Goal: Transaction & Acquisition: Book appointment/travel/reservation

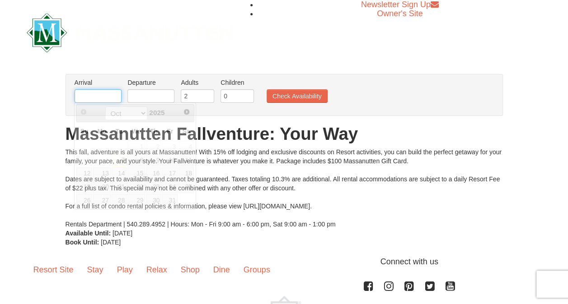
click at [93, 98] on input "text" at bounding box center [98, 96] width 47 height 14
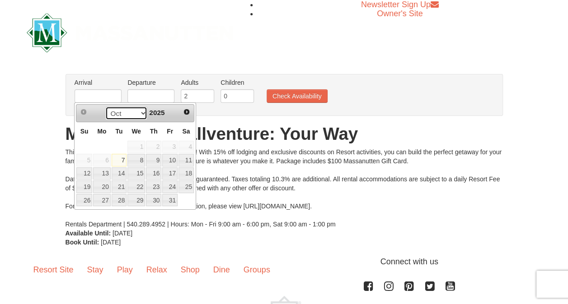
click at [140, 112] on select "Oct Nov Dec" at bounding box center [126, 114] width 42 height 14
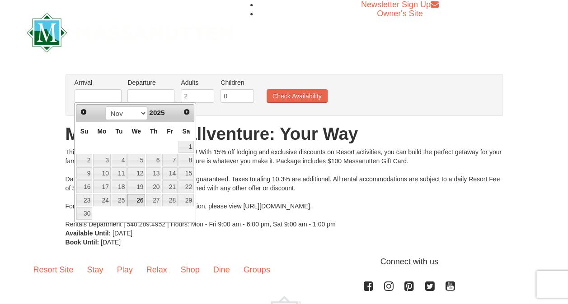
click at [136, 196] on link "26" at bounding box center [136, 200] width 18 height 13
type input "[DATE]"
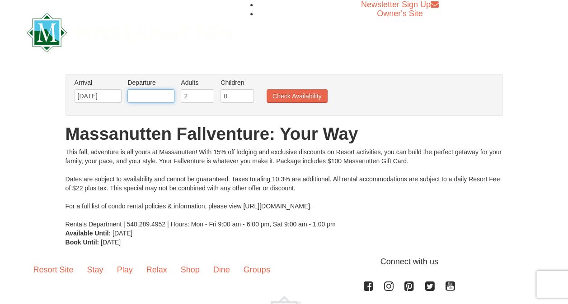
click at [155, 93] on input "text" at bounding box center [150, 96] width 47 height 14
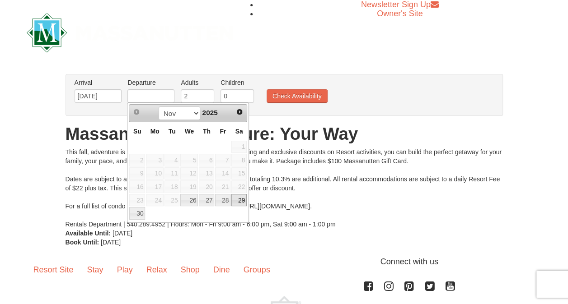
click at [243, 199] on link "29" at bounding box center [238, 200] width 15 height 13
type input "[DATE]"
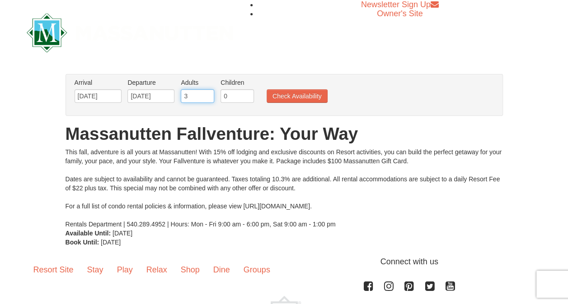
click at [206, 92] on input "3" at bounding box center [197, 96] width 33 height 14
click at [206, 92] on input "4" at bounding box center [197, 96] width 33 height 14
type input "5"
click at [205, 94] on input "5" at bounding box center [197, 96] width 33 height 14
click at [272, 98] on button "Check Availability" at bounding box center [297, 96] width 61 height 14
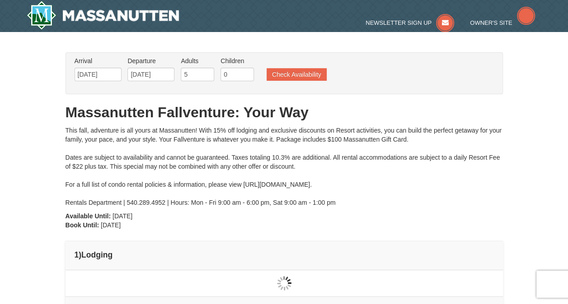
type input "[DATE]"
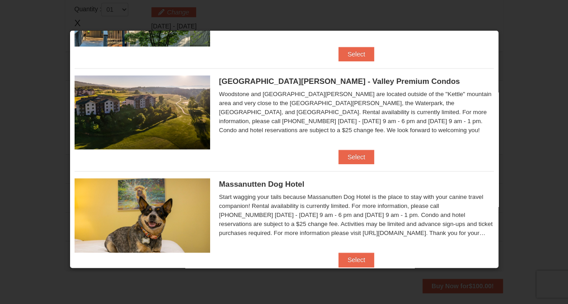
scroll to position [407, 0]
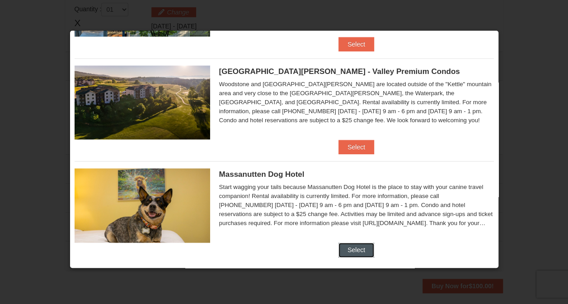
click at [356, 247] on button "Select" at bounding box center [356, 250] width 36 height 14
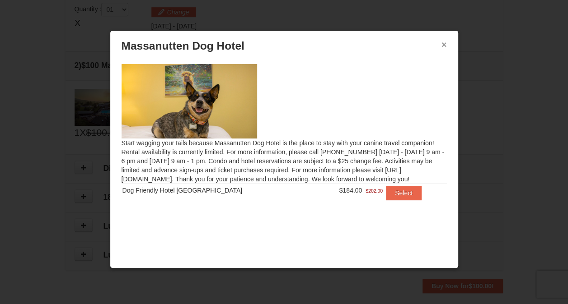
click at [445, 42] on button "×" at bounding box center [443, 44] width 5 height 9
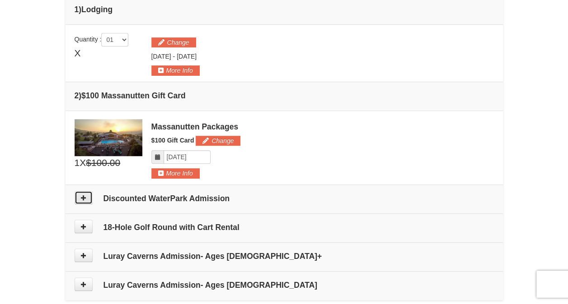
click at [80, 196] on icon at bounding box center [83, 198] width 6 height 6
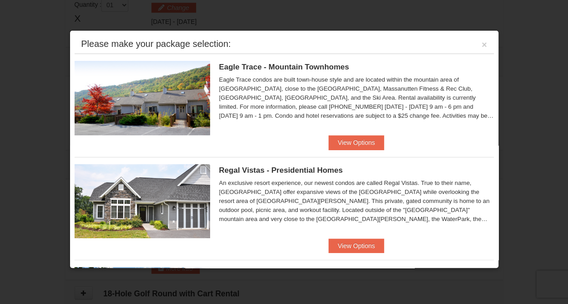
scroll to position [277, 0]
click at [342, 139] on button "View Options" at bounding box center [355, 143] width 55 height 14
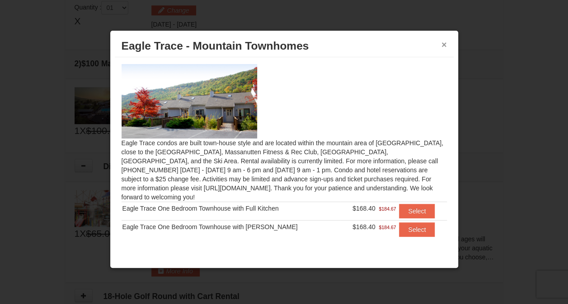
click at [445, 46] on button "×" at bounding box center [443, 44] width 5 height 9
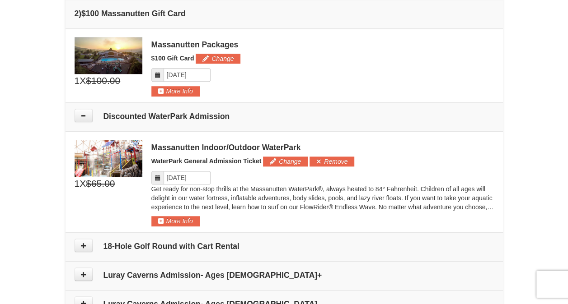
scroll to position [328, 0]
